Goal: Information Seeking & Learning: Understand process/instructions

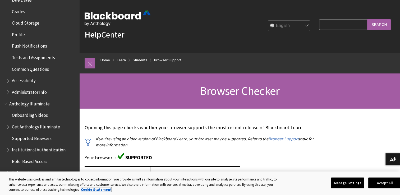
scroll to position [231, 0]
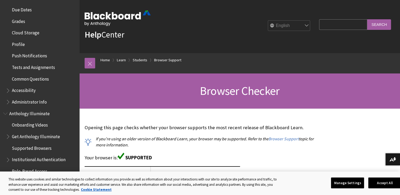
click at [22, 68] on span "Tests and Assignments" at bounding box center [33, 66] width 43 height 7
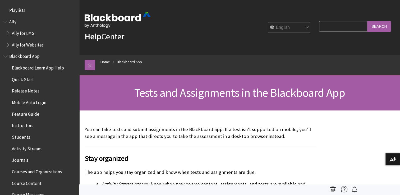
click at [28, 105] on span "Mobile Auto Login" at bounding box center [29, 101] width 34 height 7
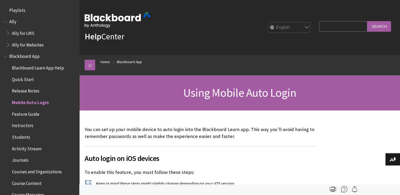
scroll to position [90, 0]
